Goal: Find specific page/section: Find specific page/section

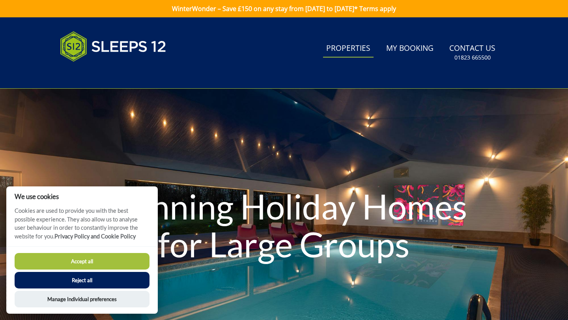
click at [359, 50] on link "Properties" at bounding box center [348, 49] width 51 height 18
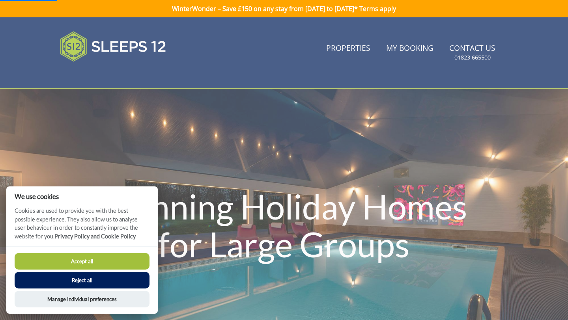
click at [78, 261] on button "Accept all" at bounding box center [82, 261] width 135 height 17
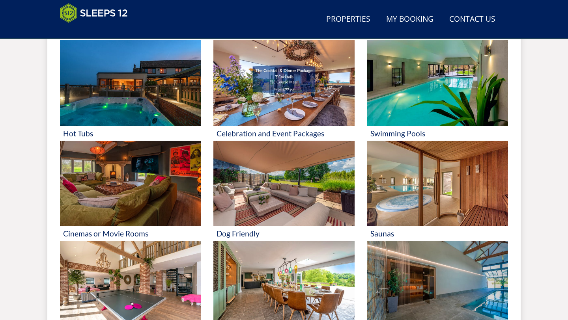
scroll to position [345, 0]
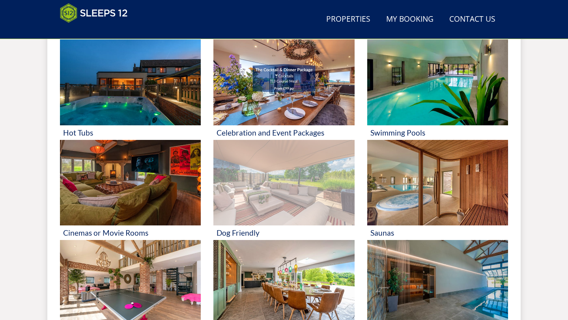
click at [275, 197] on img at bounding box center [283, 183] width 141 height 86
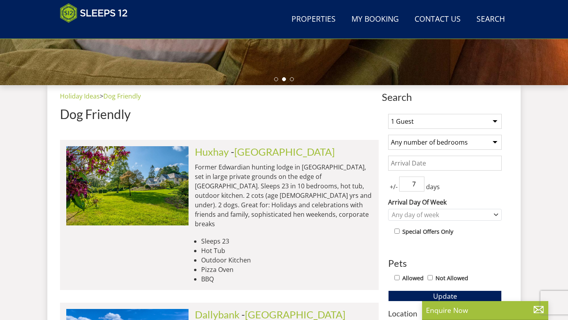
scroll to position [287, 0]
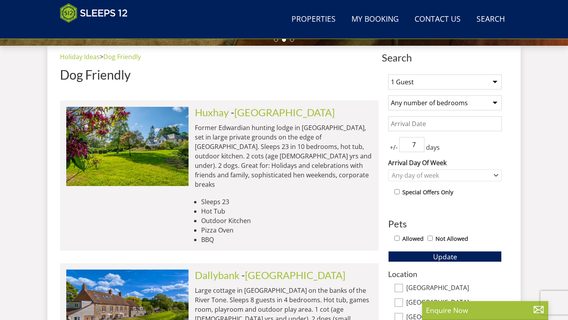
click at [398, 238] on input "Allowed" at bounding box center [397, 238] width 5 height 5
checkbox input "true"
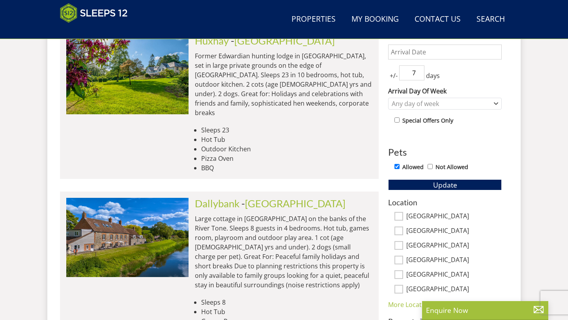
scroll to position [361, 0]
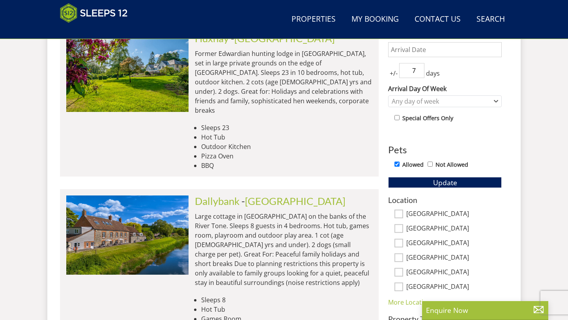
click at [400, 216] on input "[GEOGRAPHIC_DATA]" at bounding box center [399, 214] width 9 height 9
checkbox input "true"
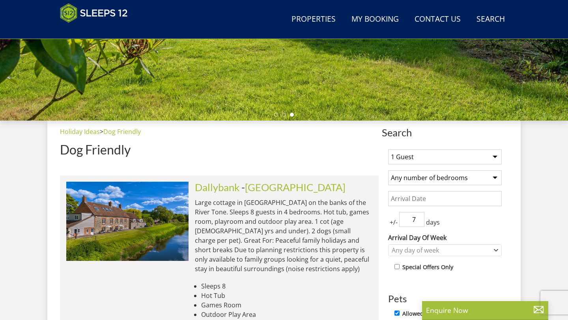
scroll to position [212, 0]
